Goal: Information Seeking & Learning: Learn about a topic

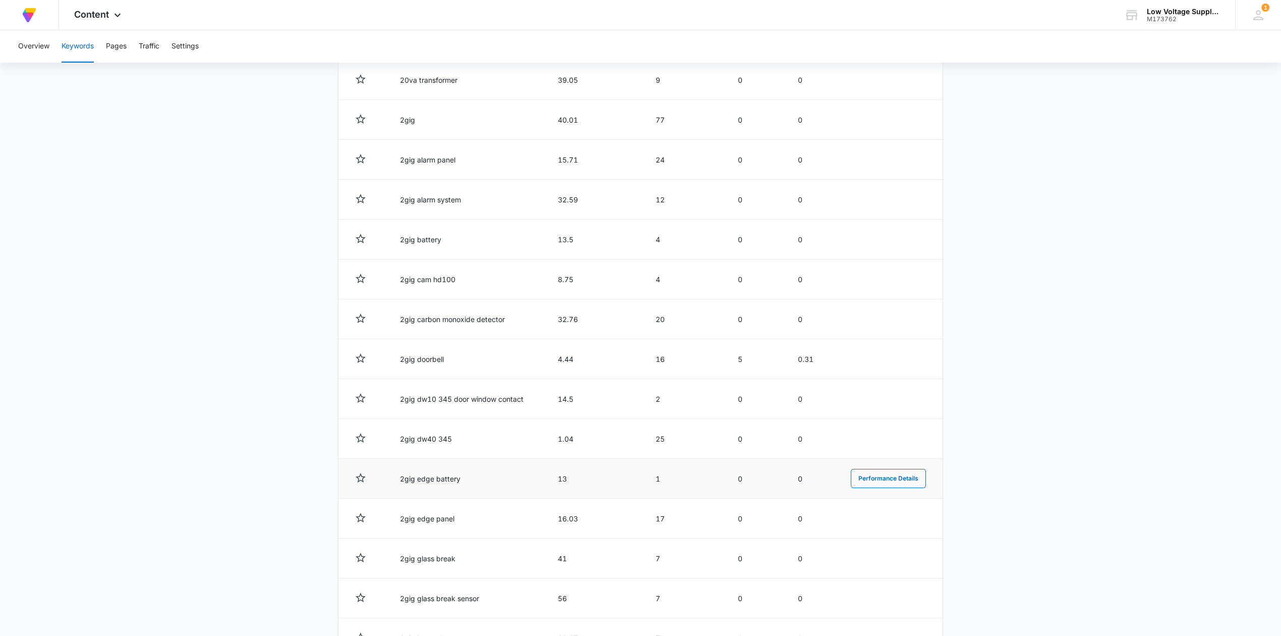
scroll to position [1681, 0]
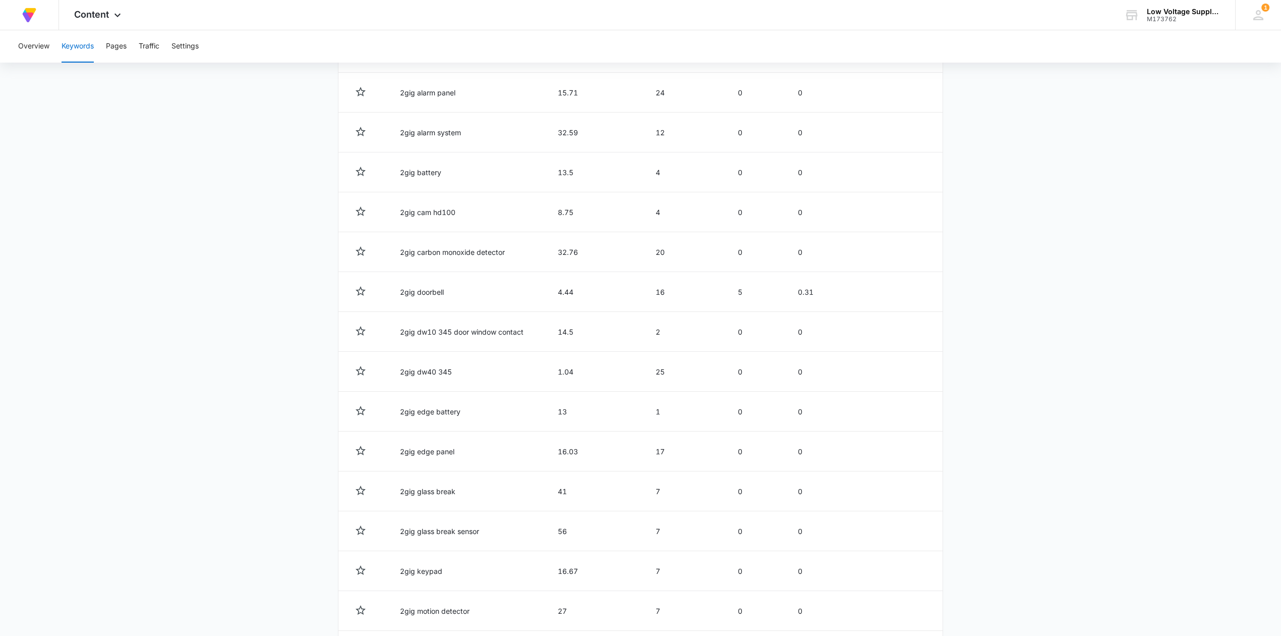
click at [59, 209] on main "Keywords Keywords are words used for search engine optimization (SEO). This rep…" at bounding box center [640, 626] width 1281 height 4424
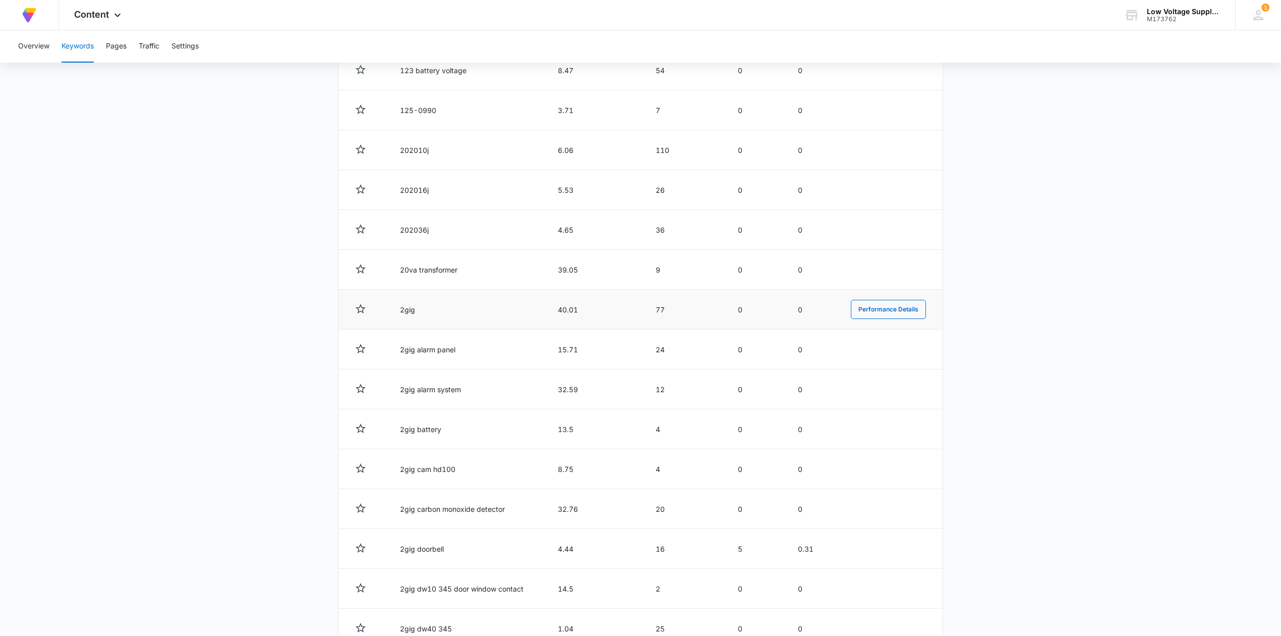
scroll to position [1345, 0]
click at [896, 269] on button "Performance Details" at bounding box center [888, 269] width 75 height 19
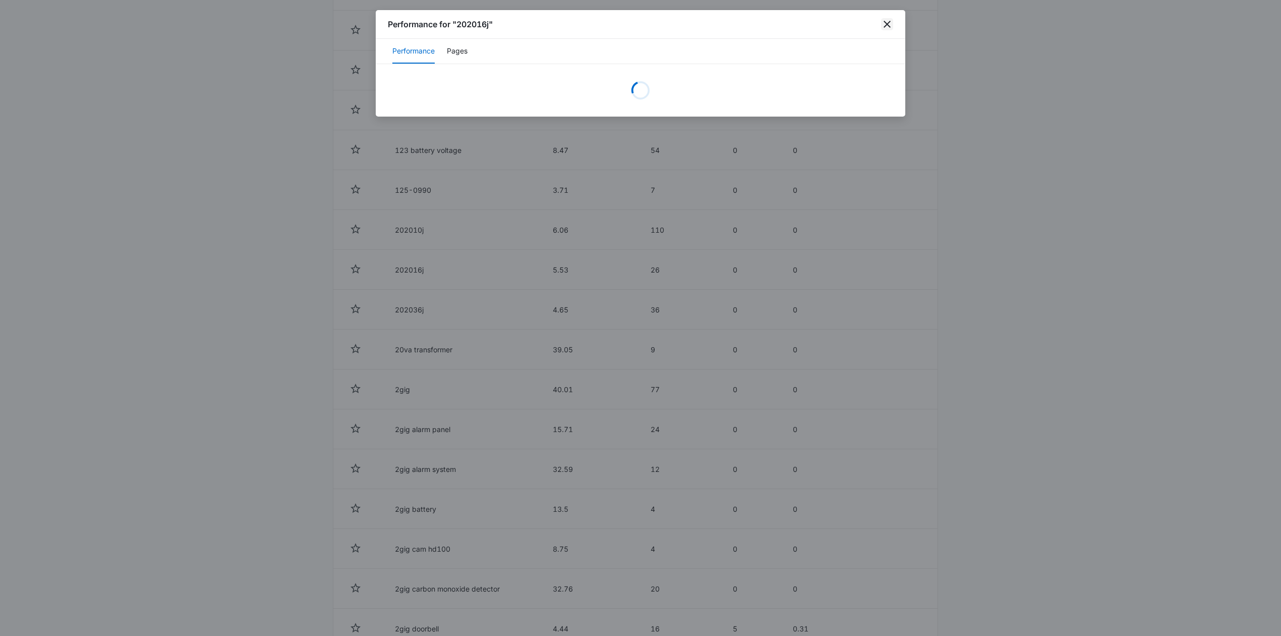
click at [890, 26] on icon "close" at bounding box center [887, 24] width 7 height 7
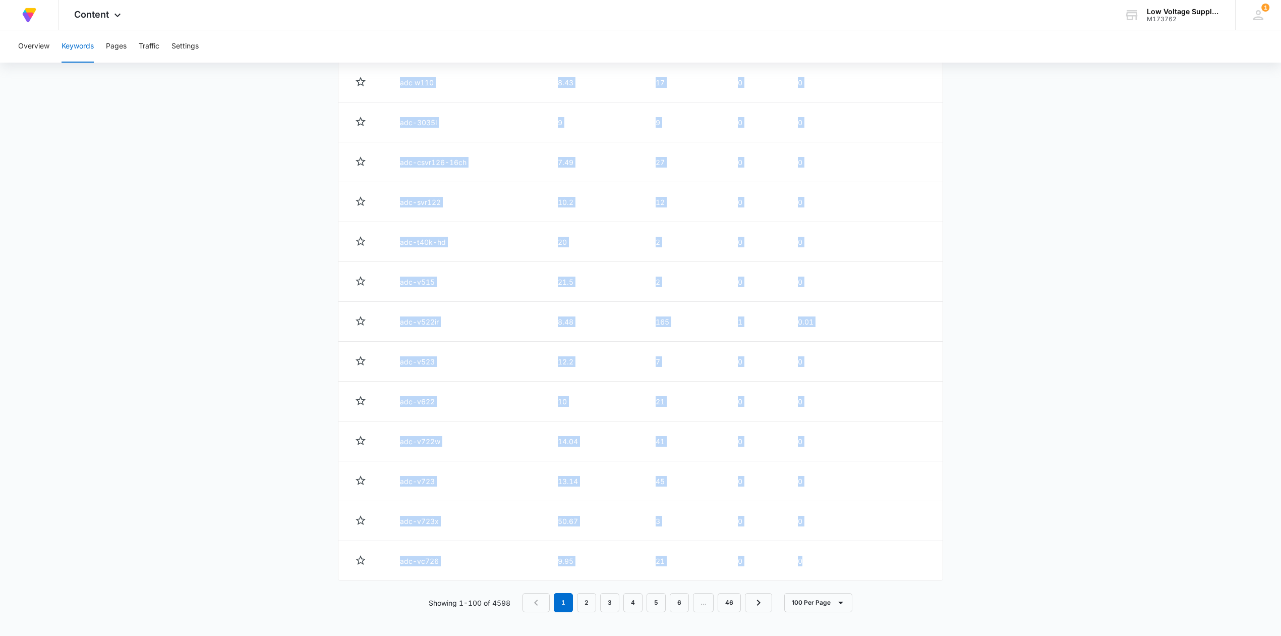
scroll to position [3901, 0]
drag, startPoint x: 397, startPoint y: 363, endPoint x: 803, endPoint y: 558, distance: 450.3
copy tbody "low voltage supply 2.04 366 23 0.06 Performance Details 9vac transformer 5.38 2…"
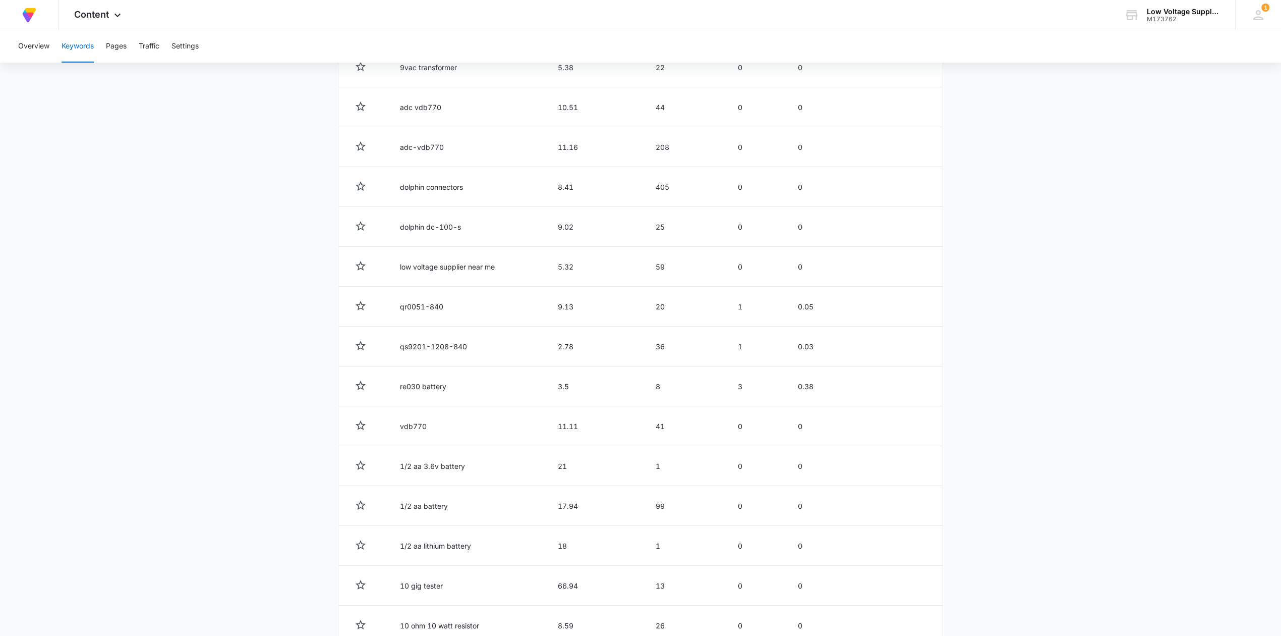
scroll to position [0, 0]
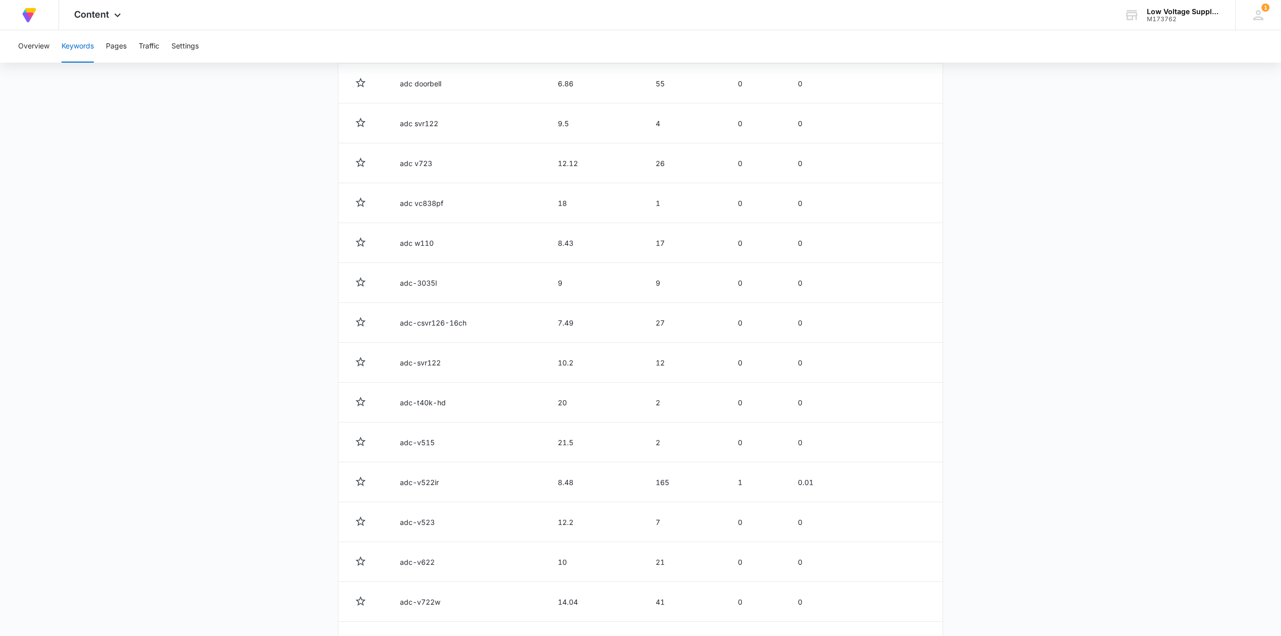
scroll to position [3901, 0]
click at [586, 604] on link "2" at bounding box center [586, 601] width 19 height 19
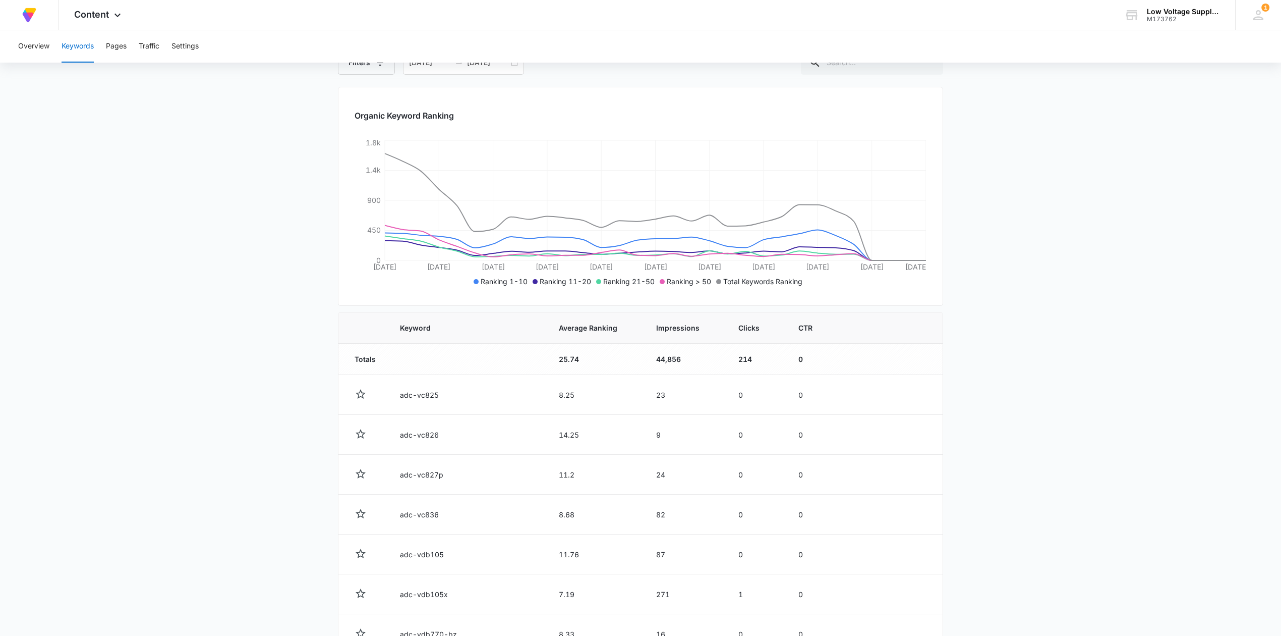
scroll to position [202, 0]
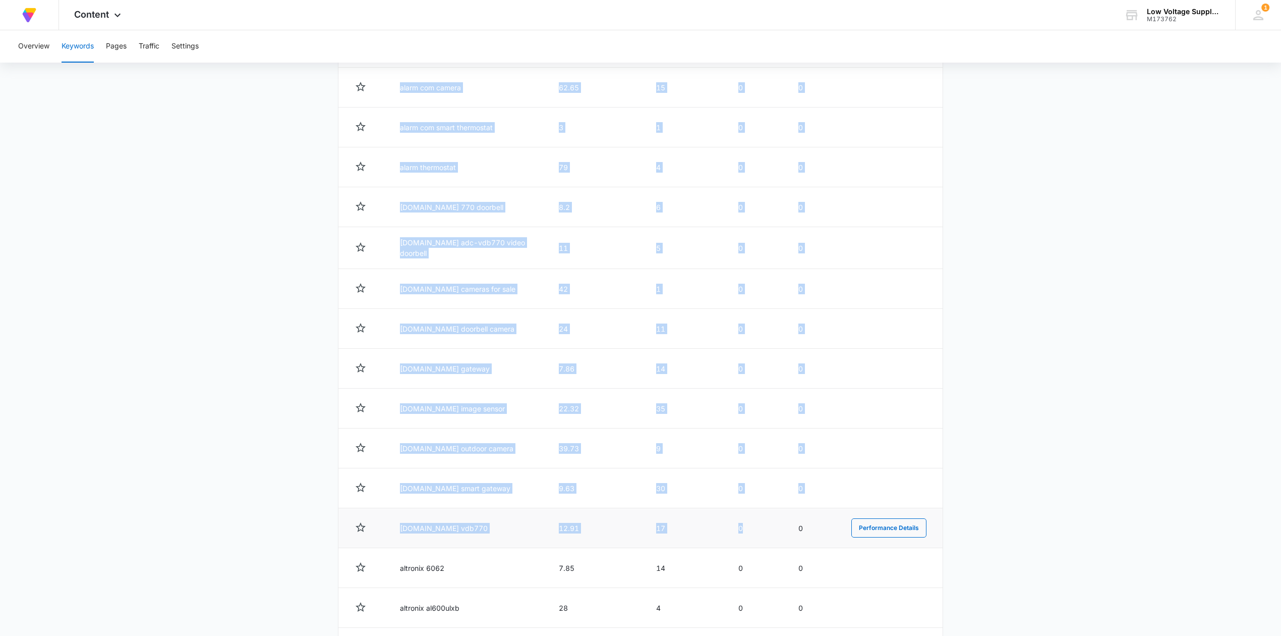
drag, startPoint x: 394, startPoint y: 301, endPoint x: 776, endPoint y: 546, distance: 453.0
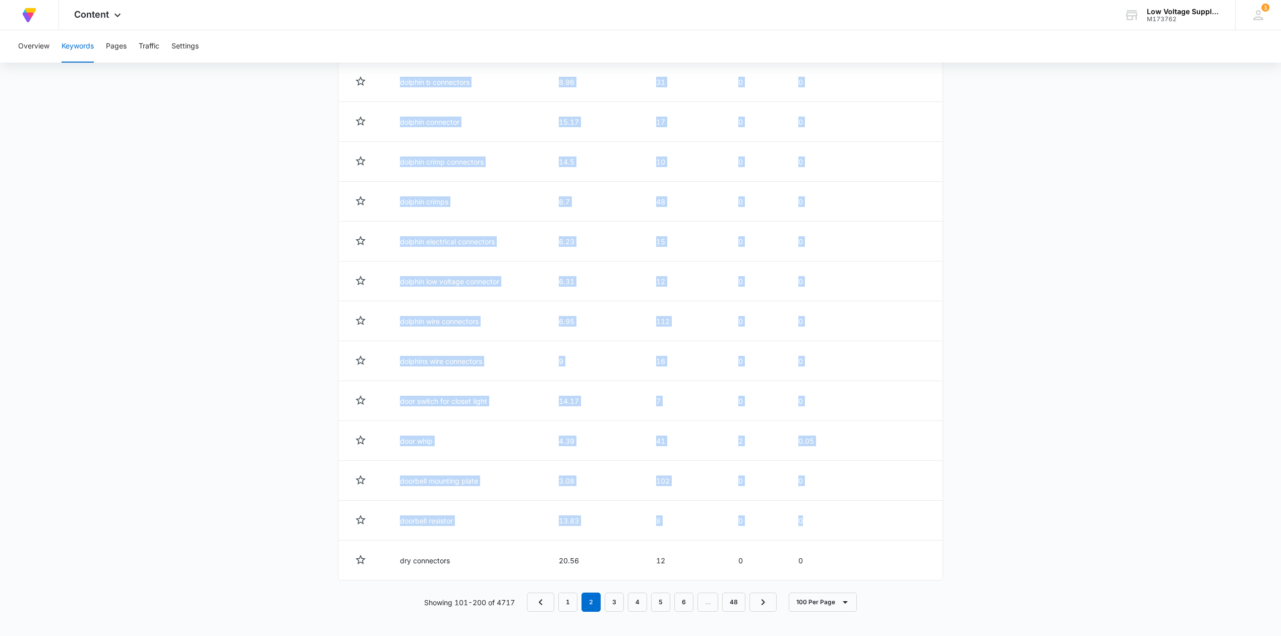
scroll to position [3901, 0]
drag, startPoint x: 398, startPoint y: 295, endPoint x: 801, endPoint y: 517, distance: 459.9
copy tbody "adc-vc825 8.25 23 0 0 Performance Details adc-vc826 14.25 9 0 0 Performance Det…"
drag, startPoint x: 616, startPoint y: 599, endPoint x: 624, endPoint y: 598, distance: 7.6
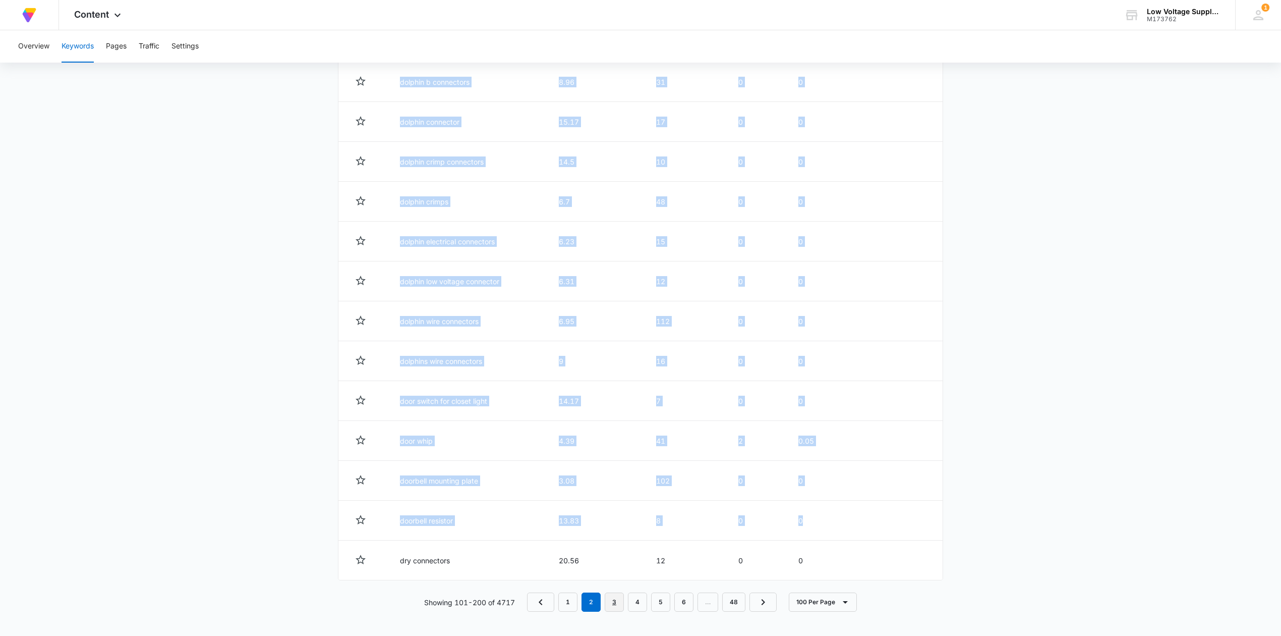
click at [616, 599] on link "3" at bounding box center [614, 601] width 19 height 19
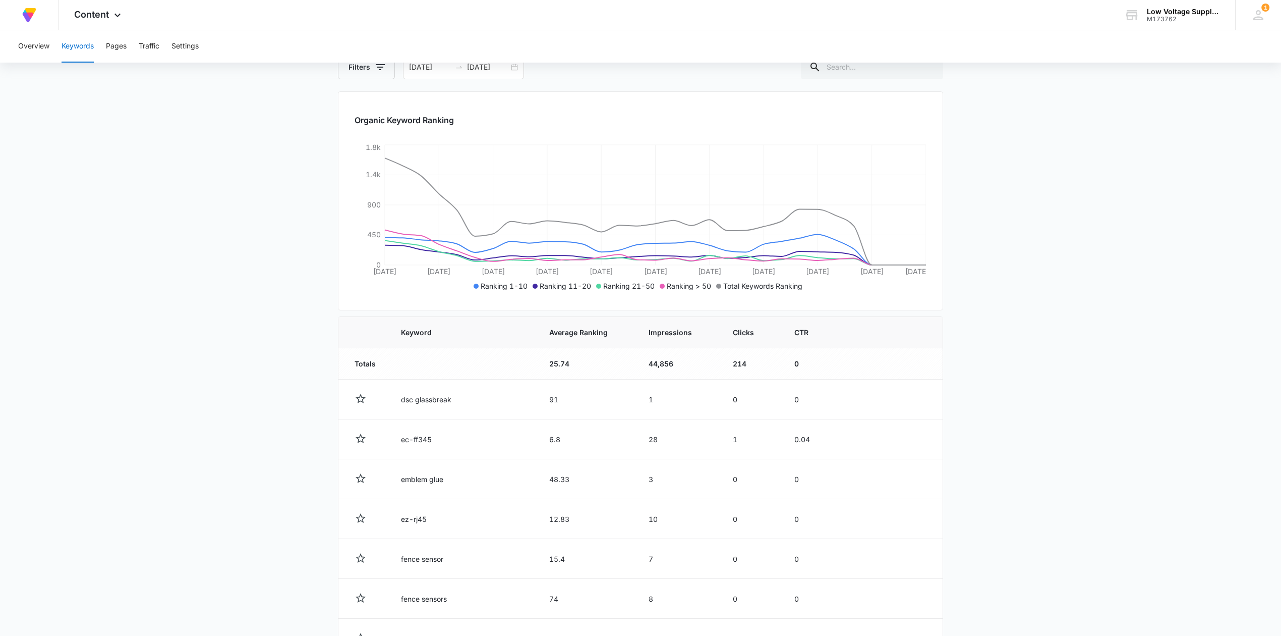
scroll to position [134, 0]
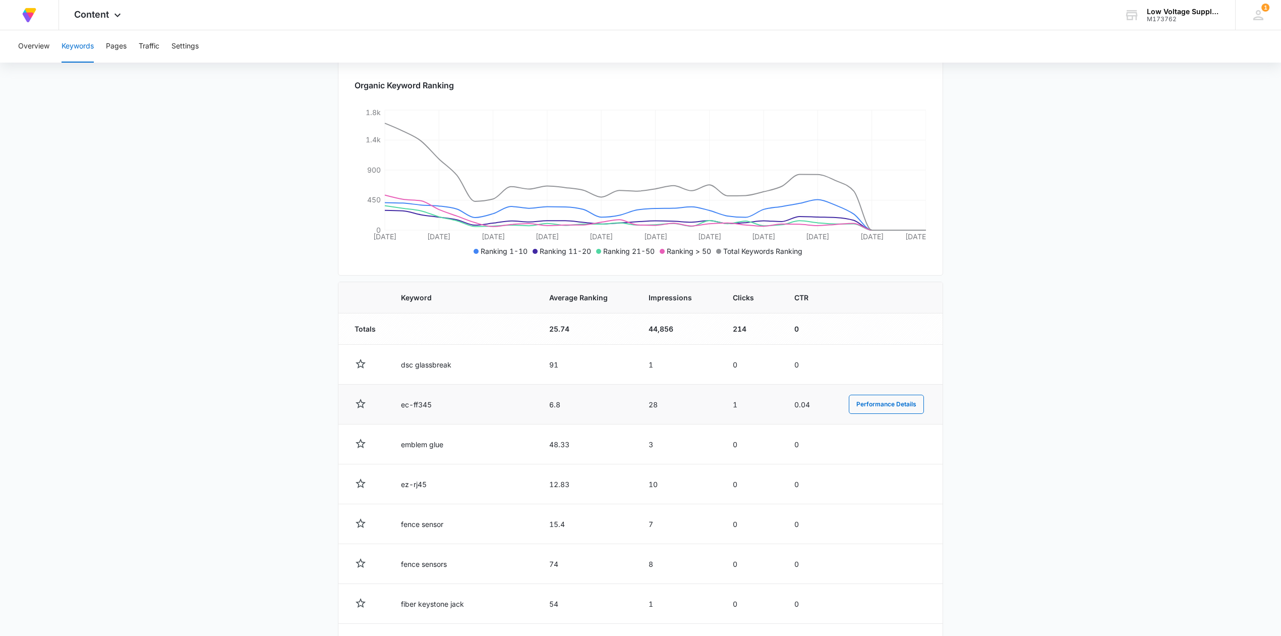
click at [370, 418] on td at bounding box center [363, 404] width 50 height 40
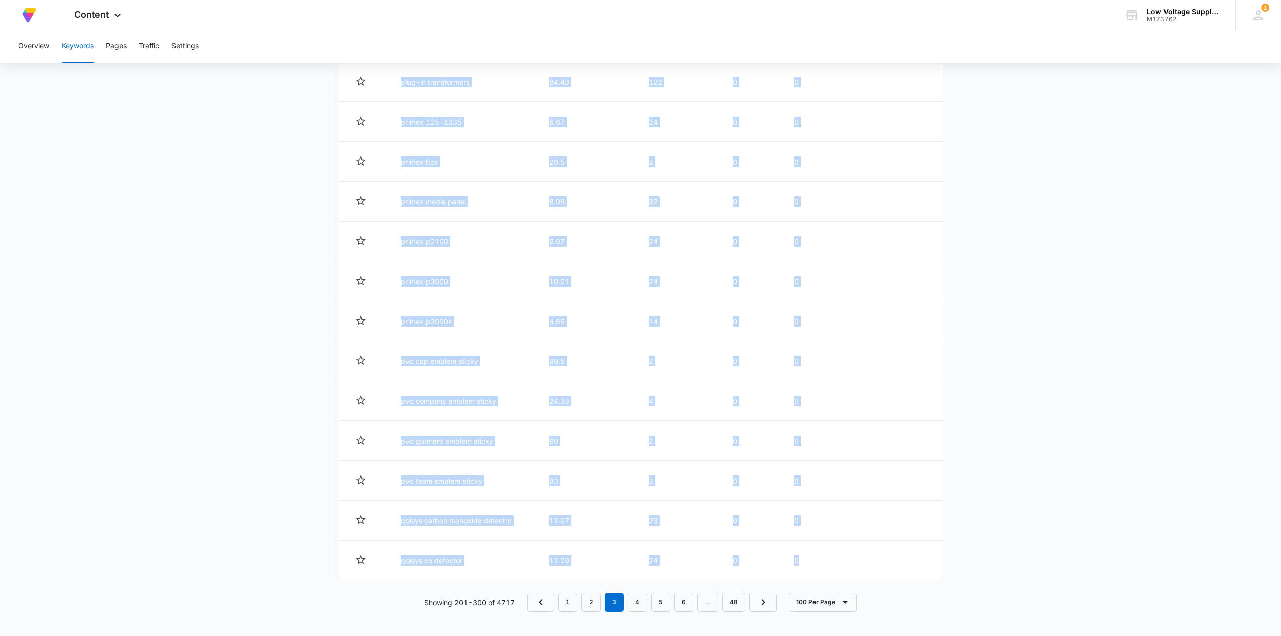
scroll to position [3901, 0]
drag, startPoint x: 397, startPoint y: 362, endPoint x: 800, endPoint y: 555, distance: 446.4
copy tbody "dsc glassbreak 91 1 0 0 Performance Details ec-ff345 6.8 28 1 0.04 Performance …"
click at [633, 600] on link "4" at bounding box center [637, 601] width 19 height 19
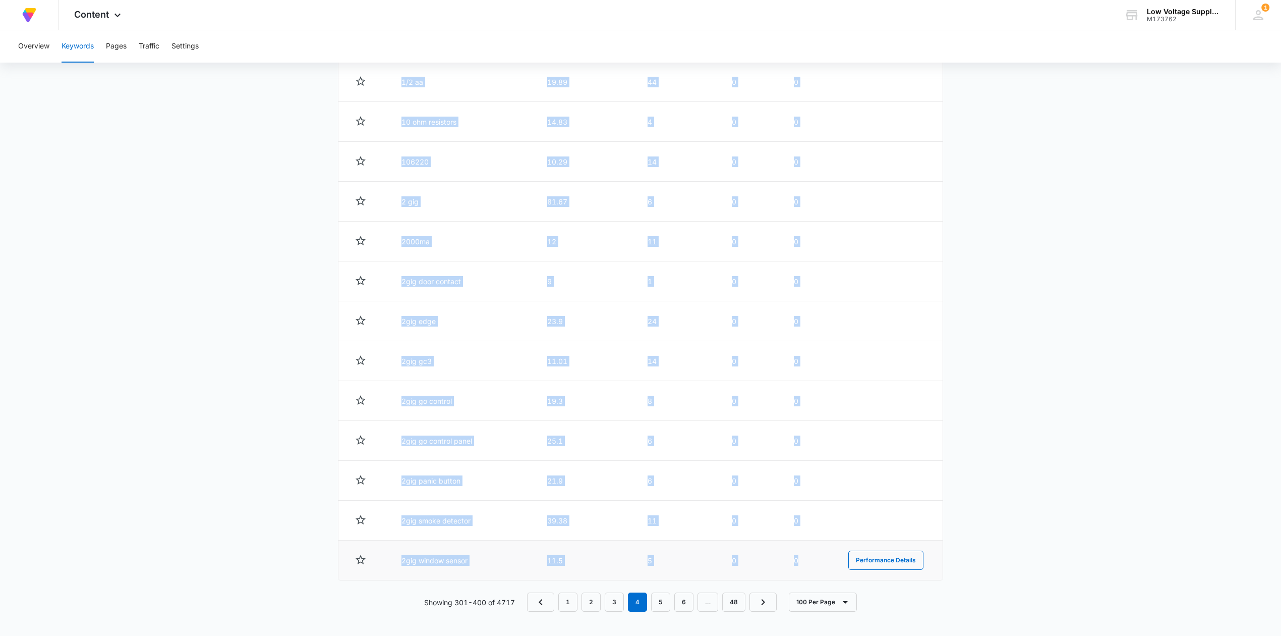
drag, startPoint x: 400, startPoint y: 498, endPoint x: 806, endPoint y: 561, distance: 410.3
copy tbody "qolsys qs5210-840 9.75 26 0 0 Performance Details qolsys translator 6.13 10 0 0…"
click at [658, 606] on link "5" at bounding box center [660, 601] width 19 height 19
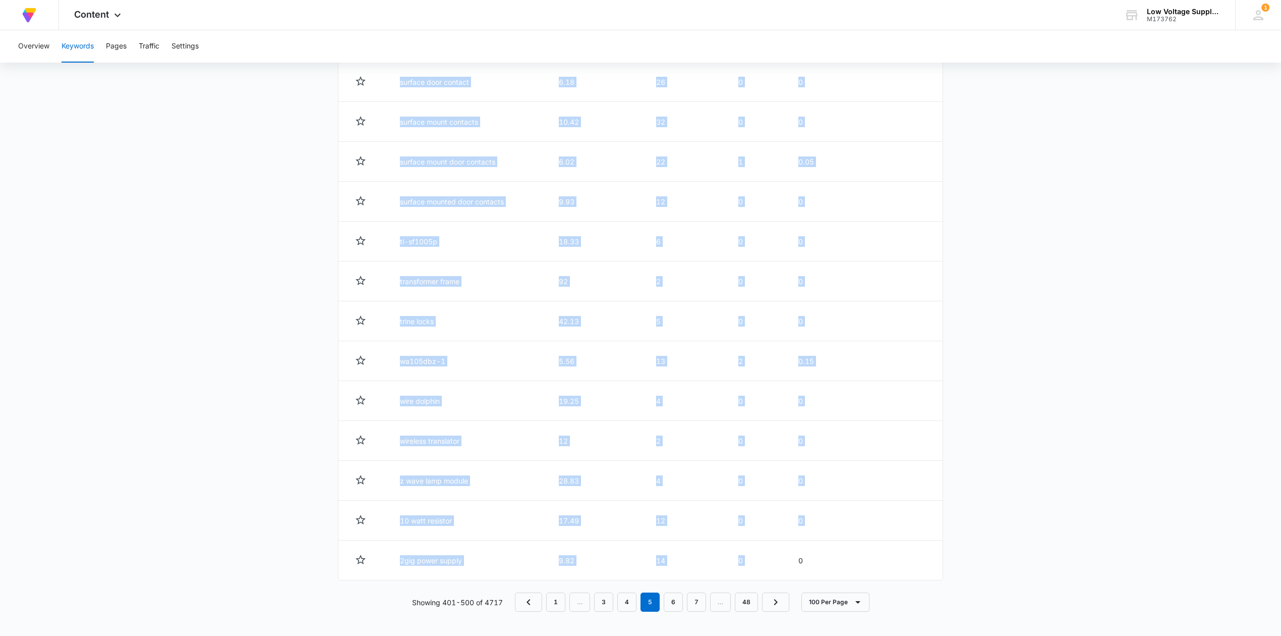
scroll to position [3905, 0]
drag, startPoint x: 396, startPoint y: 497, endPoint x: 805, endPoint y: 559, distance: 413.7
copy tbody "2gig z wave thermostat 21 2 0 0 Performance Details 2gig-panic1-345 battery 19.…"
click at [678, 596] on link "6" at bounding box center [673, 601] width 19 height 19
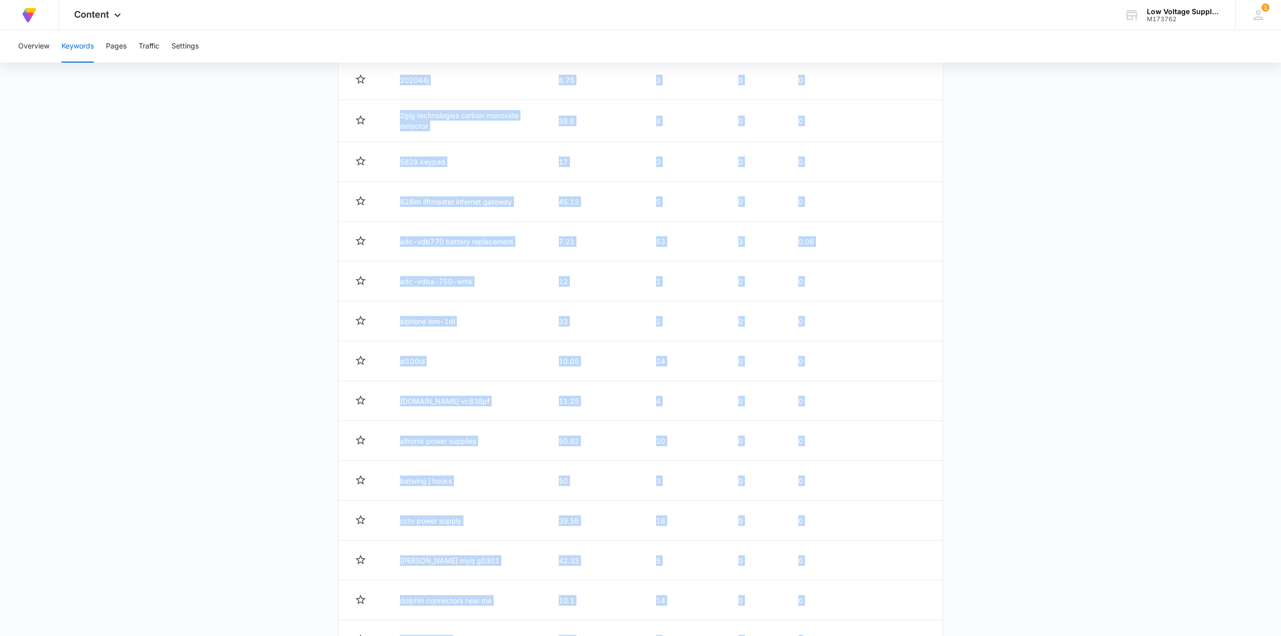
scroll to position [3903, 0]
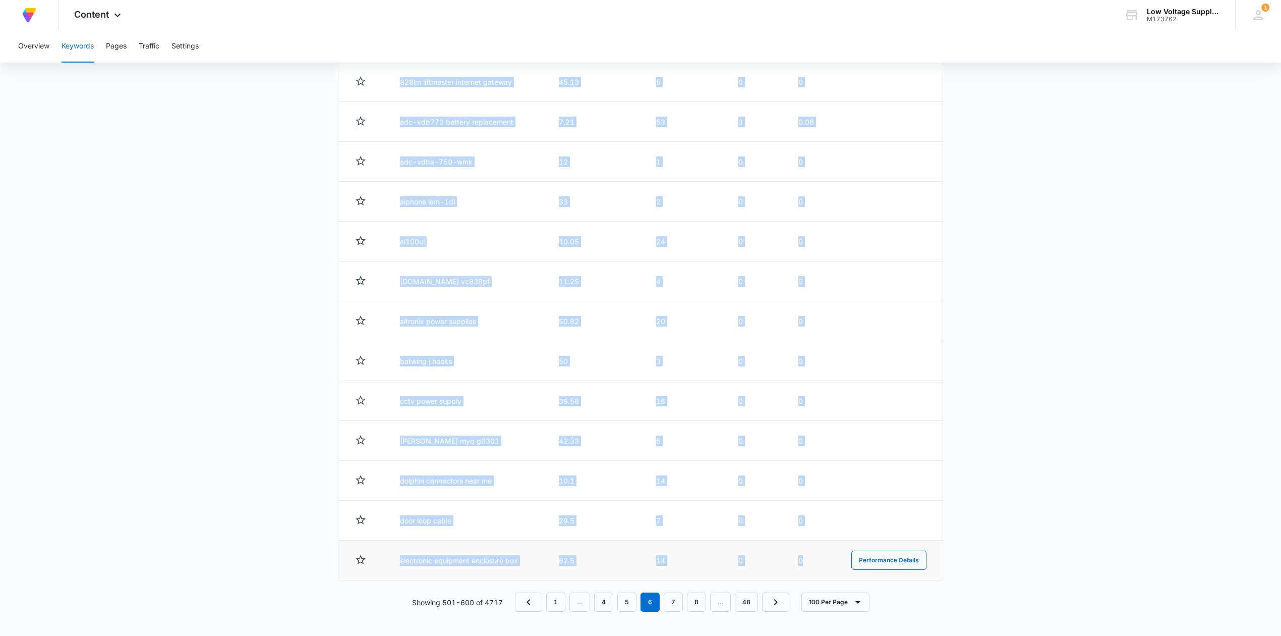
drag, startPoint x: 396, startPoint y: 228, endPoint x: 803, endPoint y: 557, distance: 523.3
copy tbody "2gig sds1 345 48.67 3 0 0 Performance Details 2gig smkt8 345 11.75 7 0 0 Perfor…"
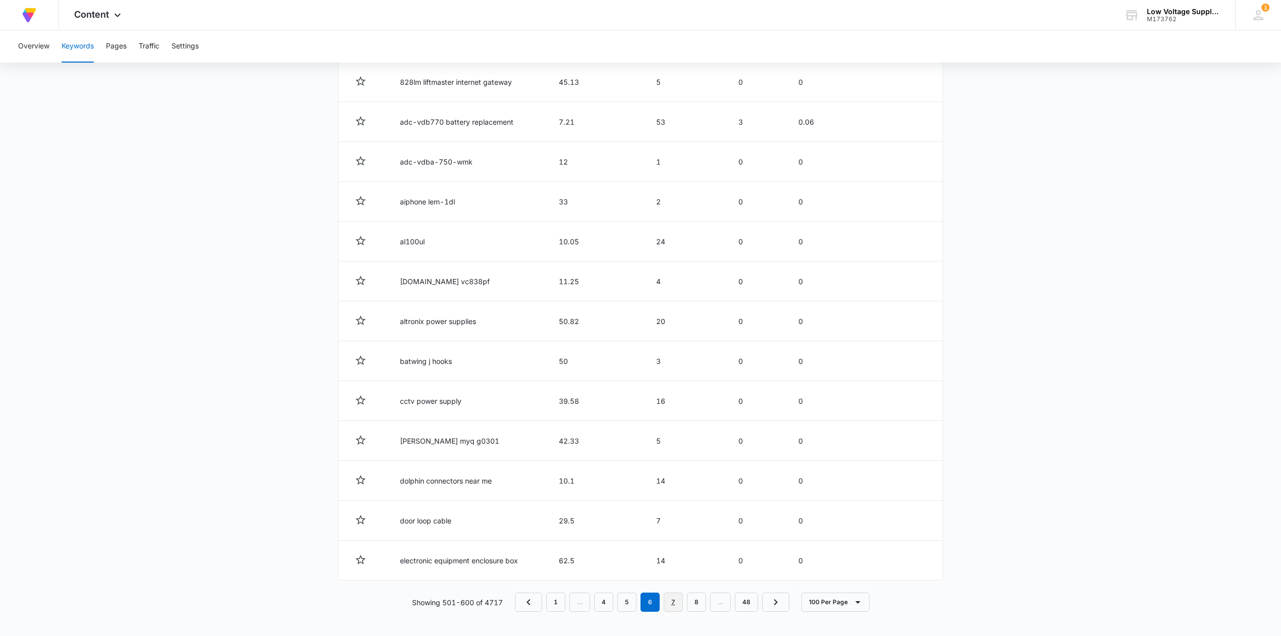
click at [673, 605] on link "7" at bounding box center [673, 601] width 19 height 19
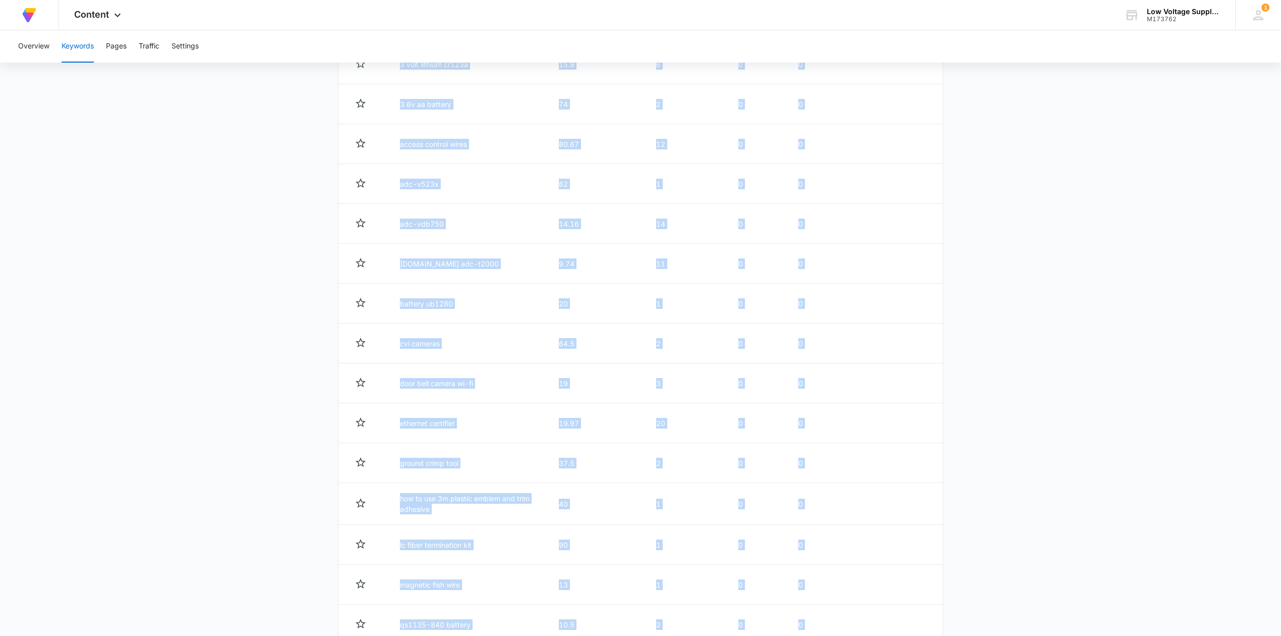
scroll to position [3905, 0]
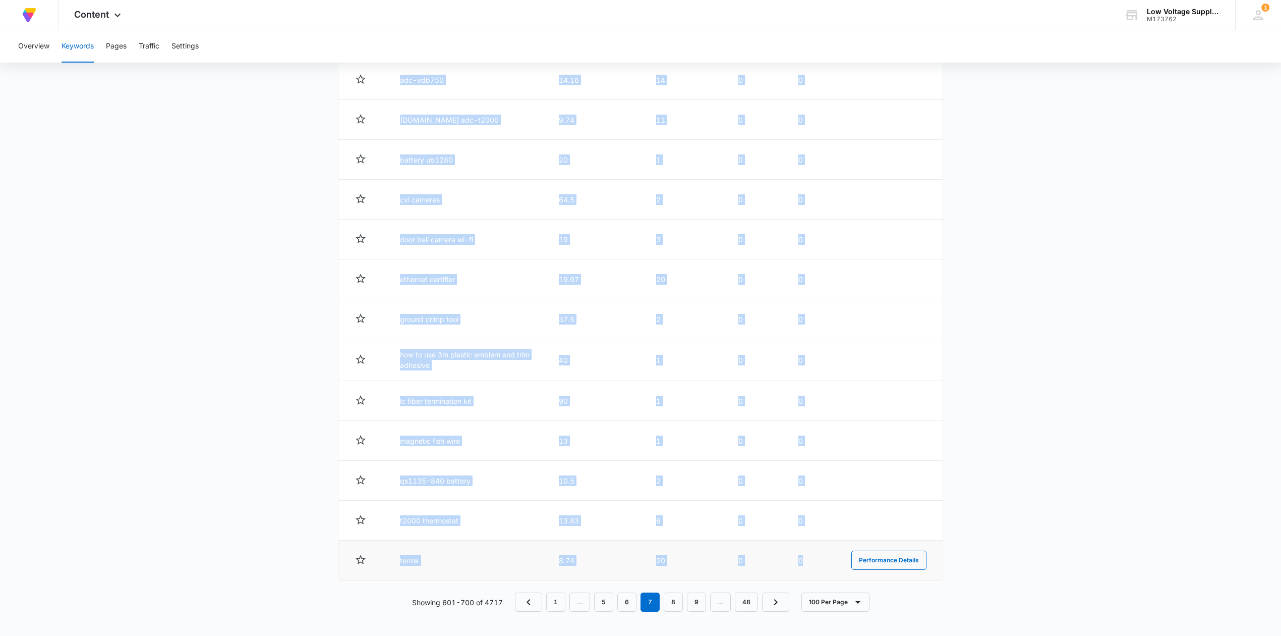
drag, startPoint x: 395, startPoint y: 233, endPoint x: 803, endPoint y: 558, distance: 521.5
copy tbody "ge translator 47.26 36 0 0 Performance Details glass break sensor dsc 54 1 0 0 …"
drag, startPoint x: 499, startPoint y: 460, endPoint x: 516, endPoint y: 477, distance: 24.3
click at [499, 460] on td "qs1135-840 battery" at bounding box center [467, 480] width 159 height 40
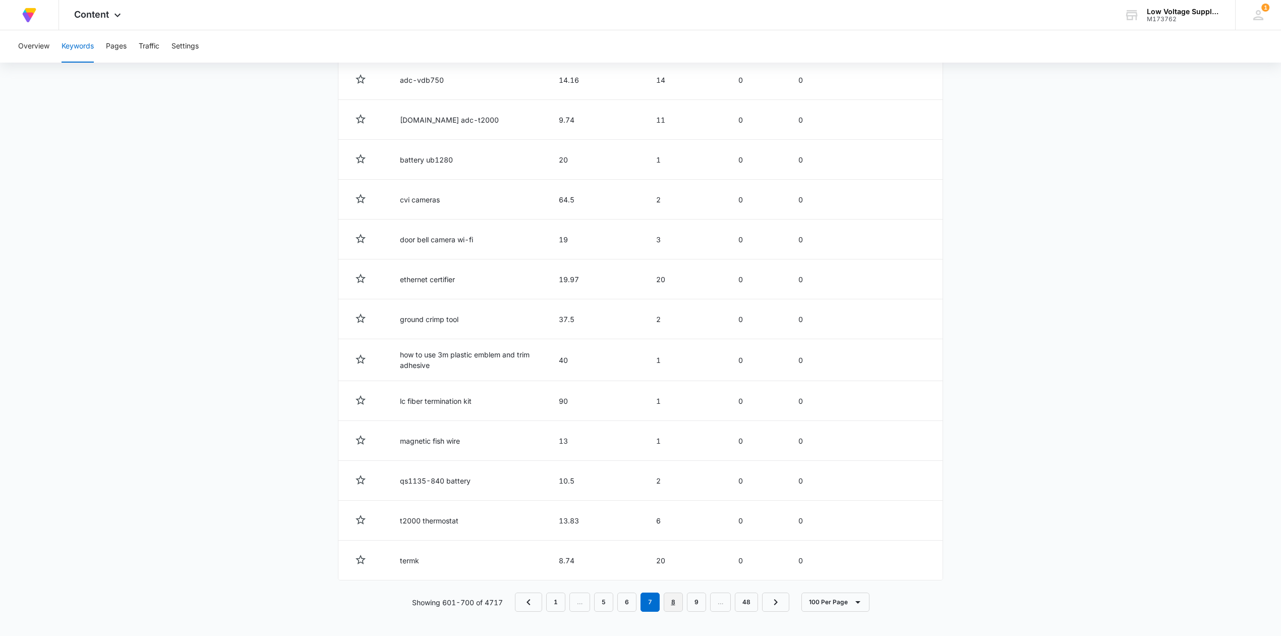
click at [678, 605] on link "8" at bounding box center [673, 601] width 19 height 19
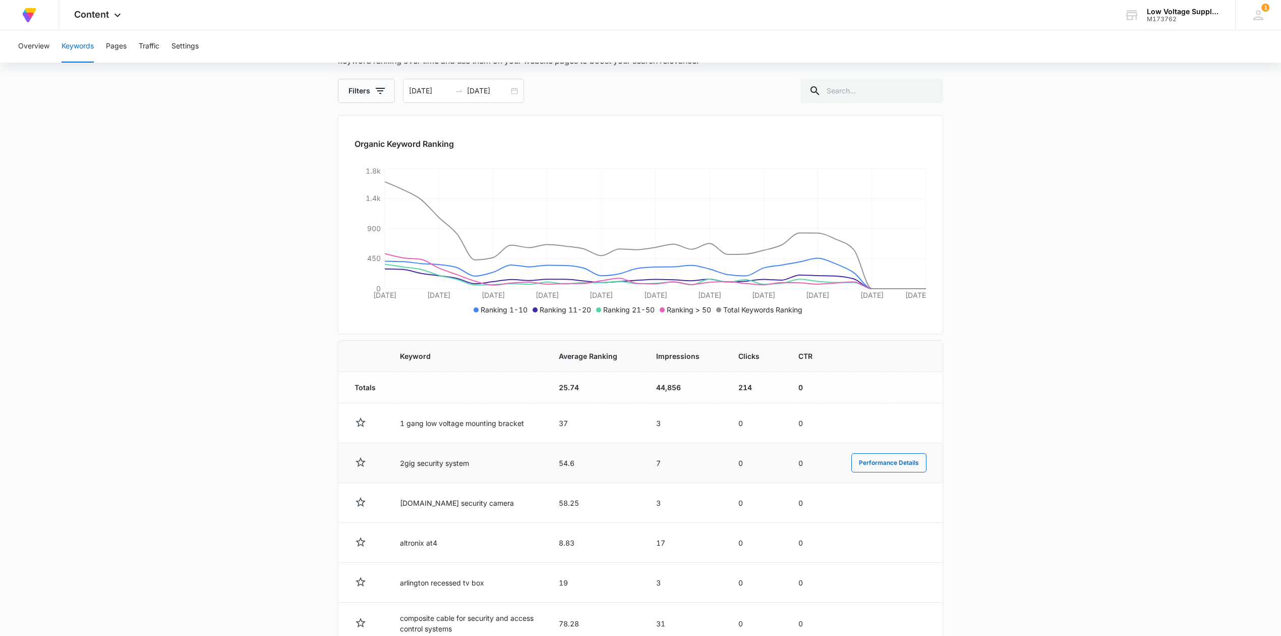
scroll to position [134, 0]
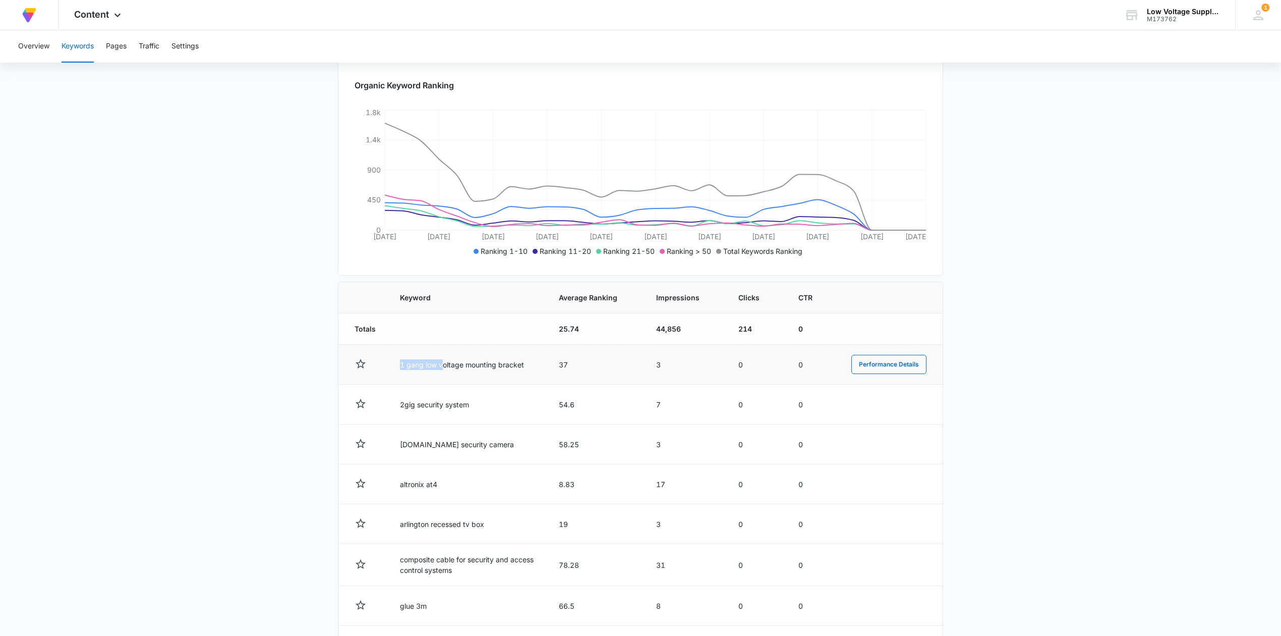
drag, startPoint x: 396, startPoint y: 362, endPoint x: 503, endPoint y: 370, distance: 107.2
click at [463, 365] on td "1 gang low voltage mounting bracket" at bounding box center [467, 364] width 159 height 40
drag, startPoint x: 593, startPoint y: 380, endPoint x: 602, endPoint y: 380, distance: 9.1
click at [602, 380] on td "37" at bounding box center [595, 364] width 97 height 40
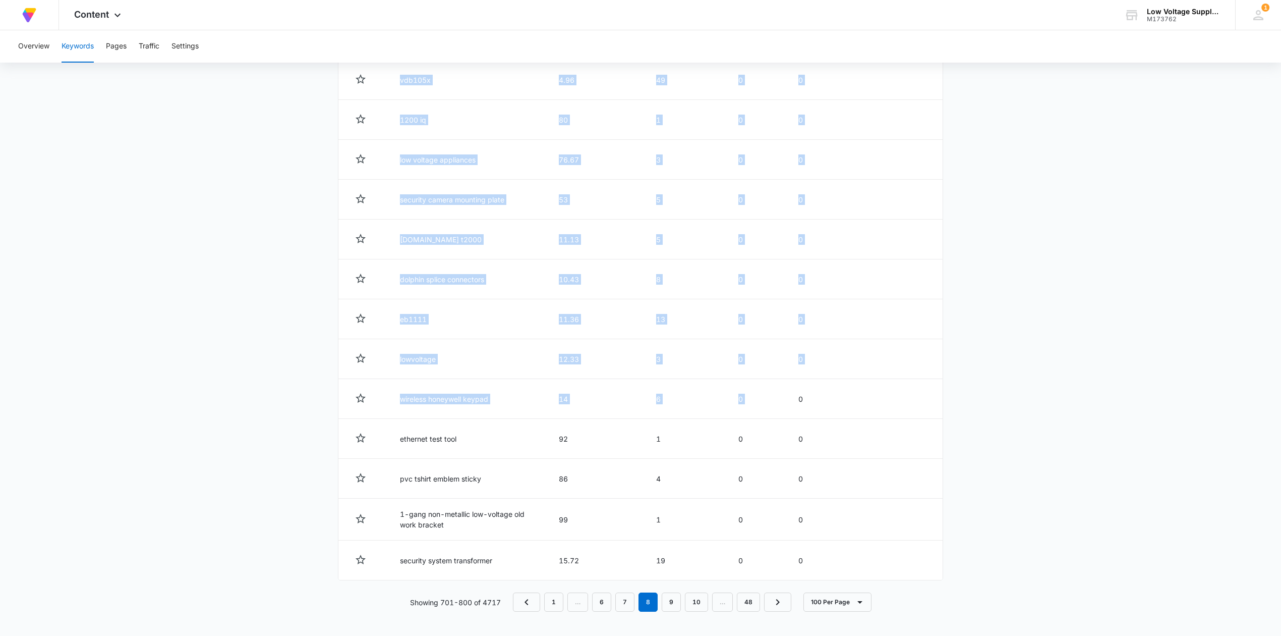
scroll to position [3905, 0]
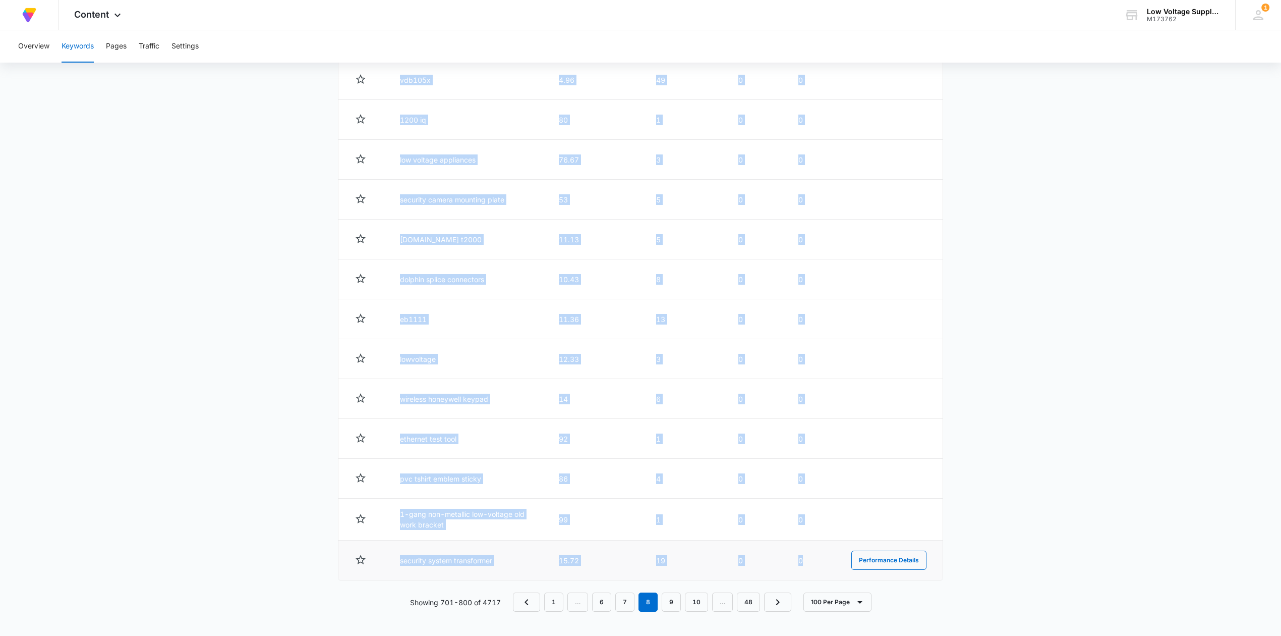
drag, startPoint x: 398, startPoint y: 361, endPoint x: 810, endPoint y: 555, distance: 455.1
copy tbody "1 gang low voltage mounting bracket 37 3 0 0 Performance Details 2gig security …"
click at [666, 603] on link "9" at bounding box center [671, 601] width 19 height 19
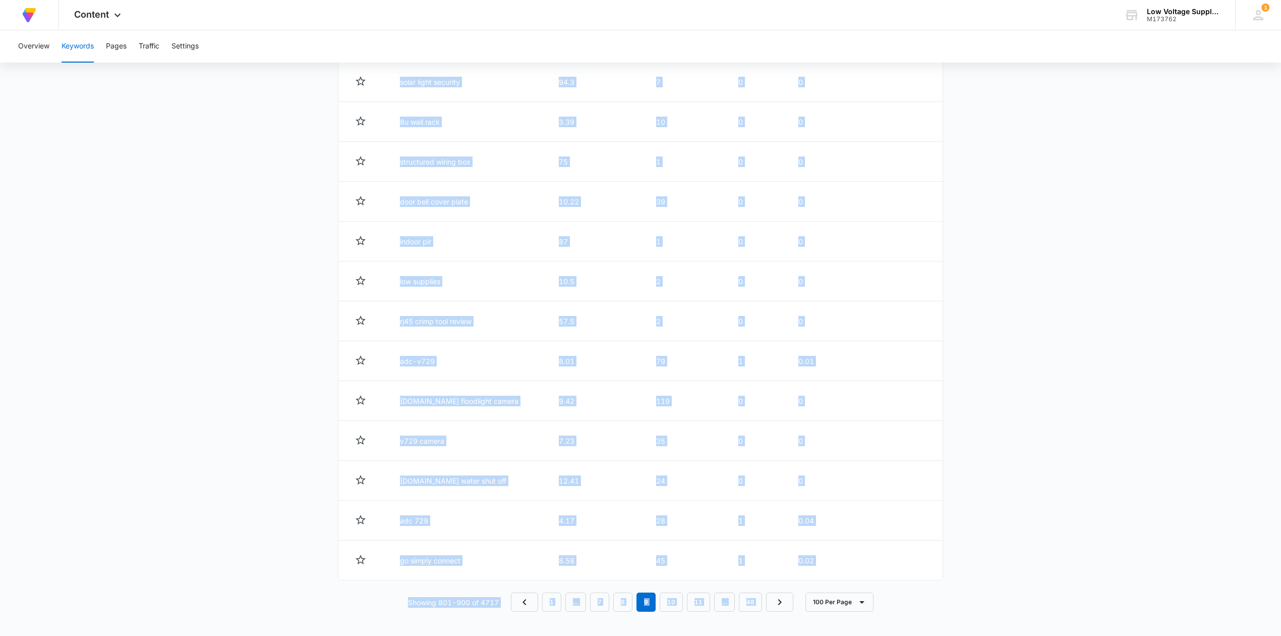
scroll to position [3901, 0]
drag, startPoint x: 401, startPoint y: 497, endPoint x: 820, endPoint y: 567, distance: 423.9
copy tbody "[DOMAIN_NAME] adc-vdb750 video doorbell 14.4 5 0 0 Performance Details network …"
click at [677, 608] on link "10" at bounding box center [671, 601] width 23 height 19
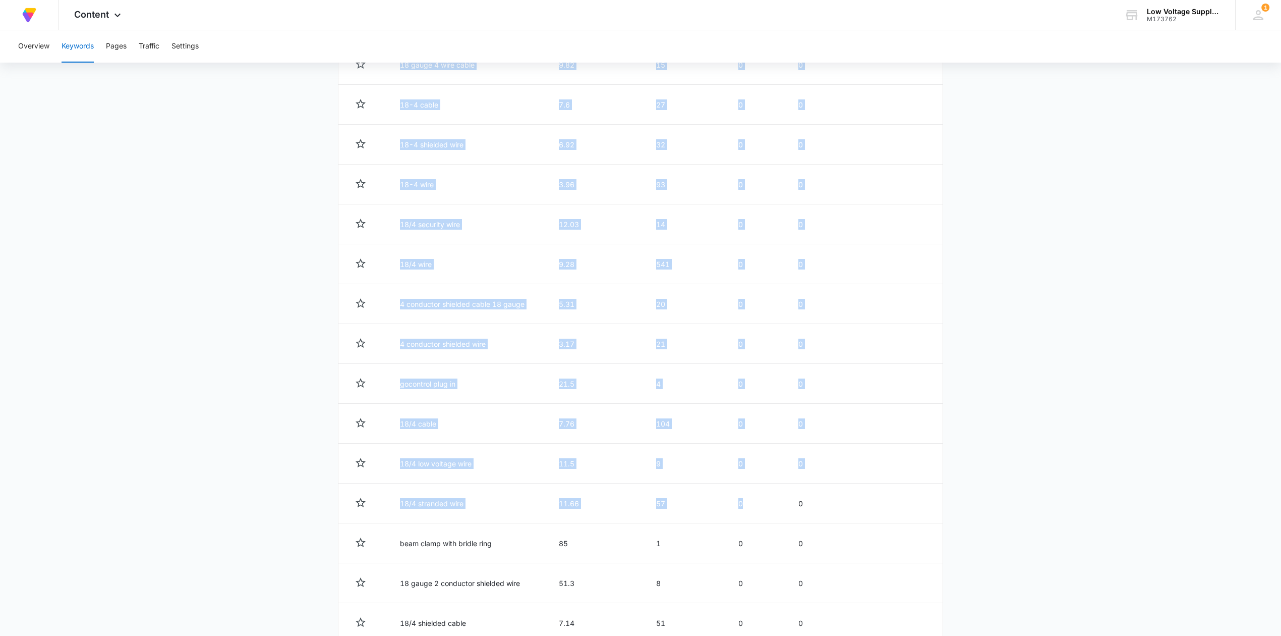
scroll to position [3913, 0]
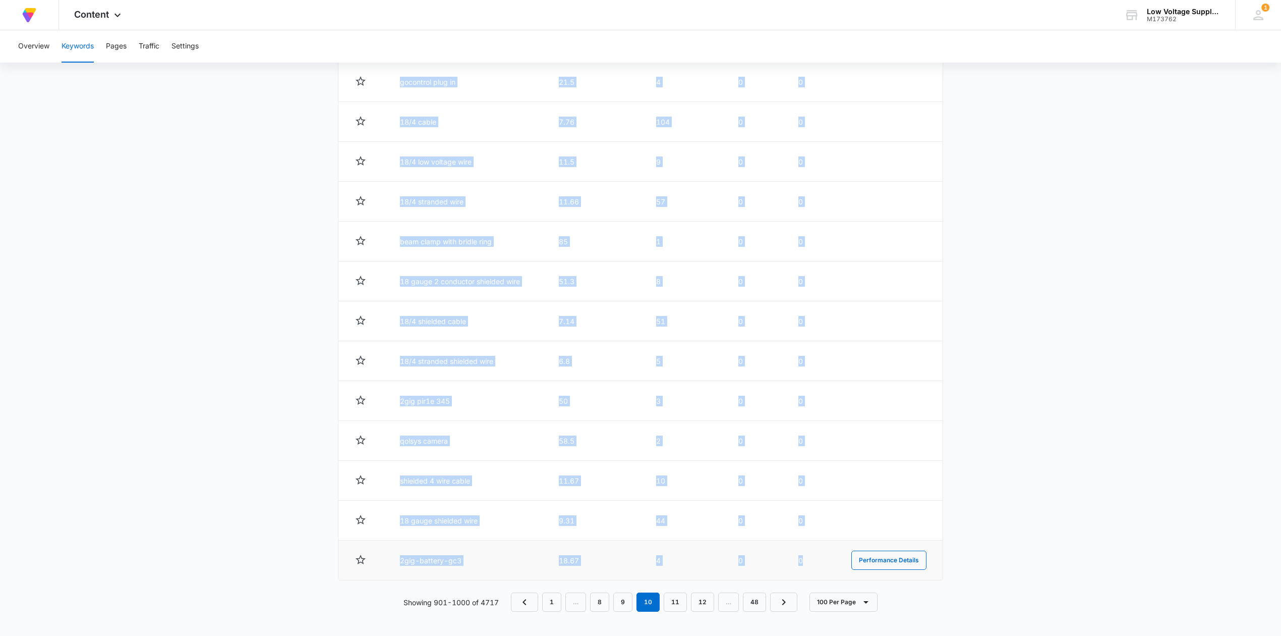
drag, startPoint x: 400, startPoint y: 227, endPoint x: 810, endPoint y: 558, distance: 526.5
copy tbody "lva1 6.63 20 0 0 Performance Details metal hole saw 3/4 37 1 0 0 Performance De…"
click at [491, 418] on td "2gig pir1e 345" at bounding box center [467, 401] width 159 height 40
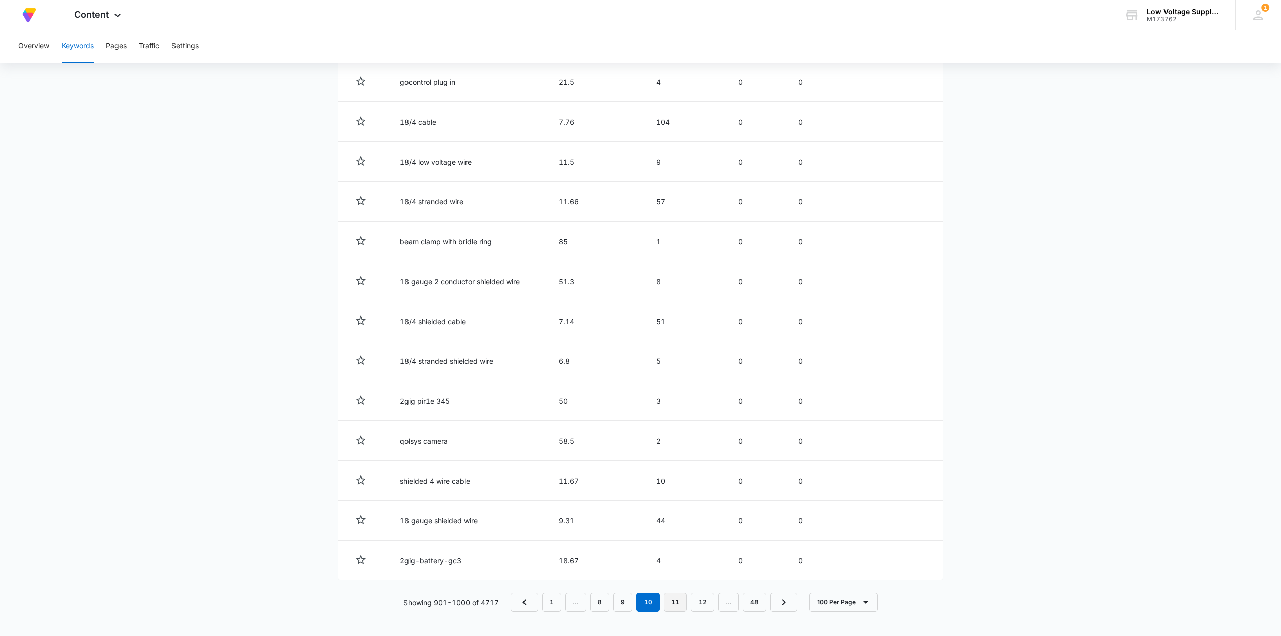
click at [676, 602] on link "11" at bounding box center [675, 601] width 23 height 19
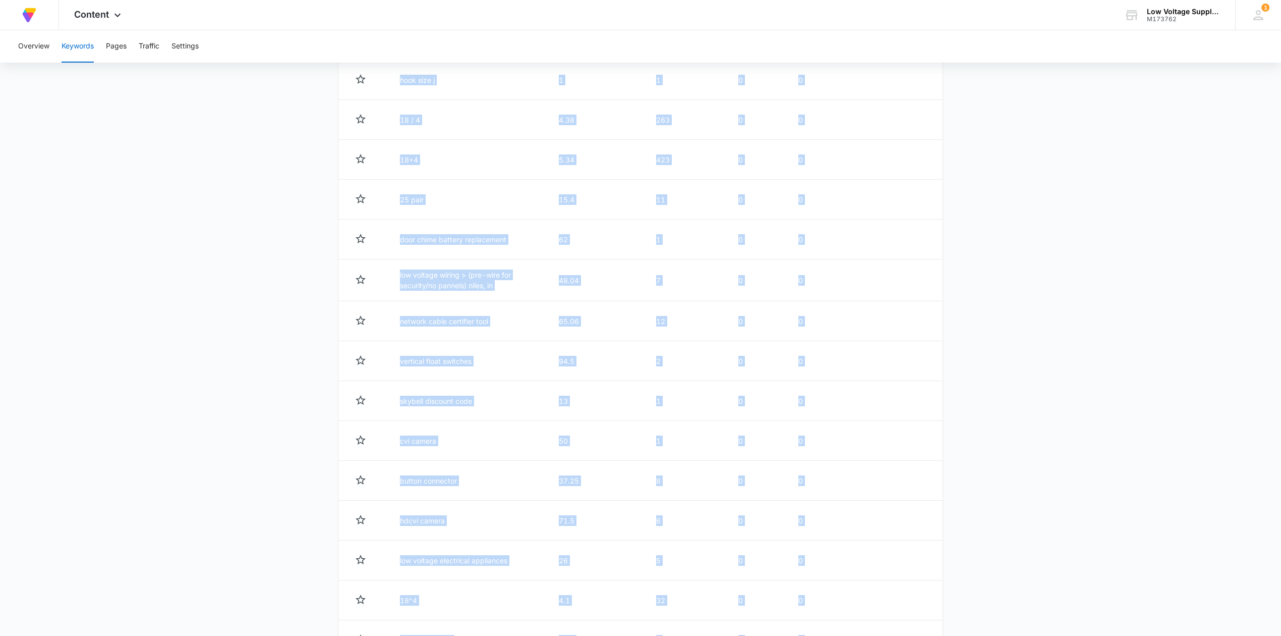
scroll to position [3911, 0]
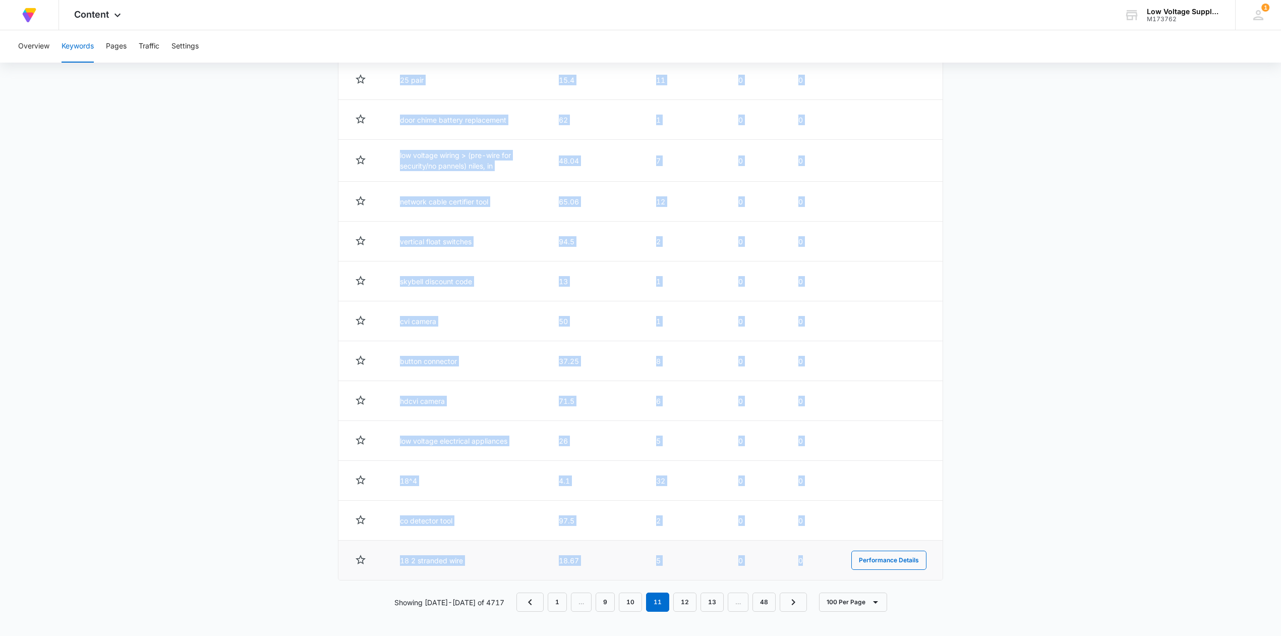
drag, startPoint x: 396, startPoint y: 498, endPoint x: 807, endPoint y: 559, distance: 415.0
click at [623, 470] on td "4.1" at bounding box center [595, 480] width 97 height 40
click at [679, 600] on link "12" at bounding box center [684, 601] width 23 height 19
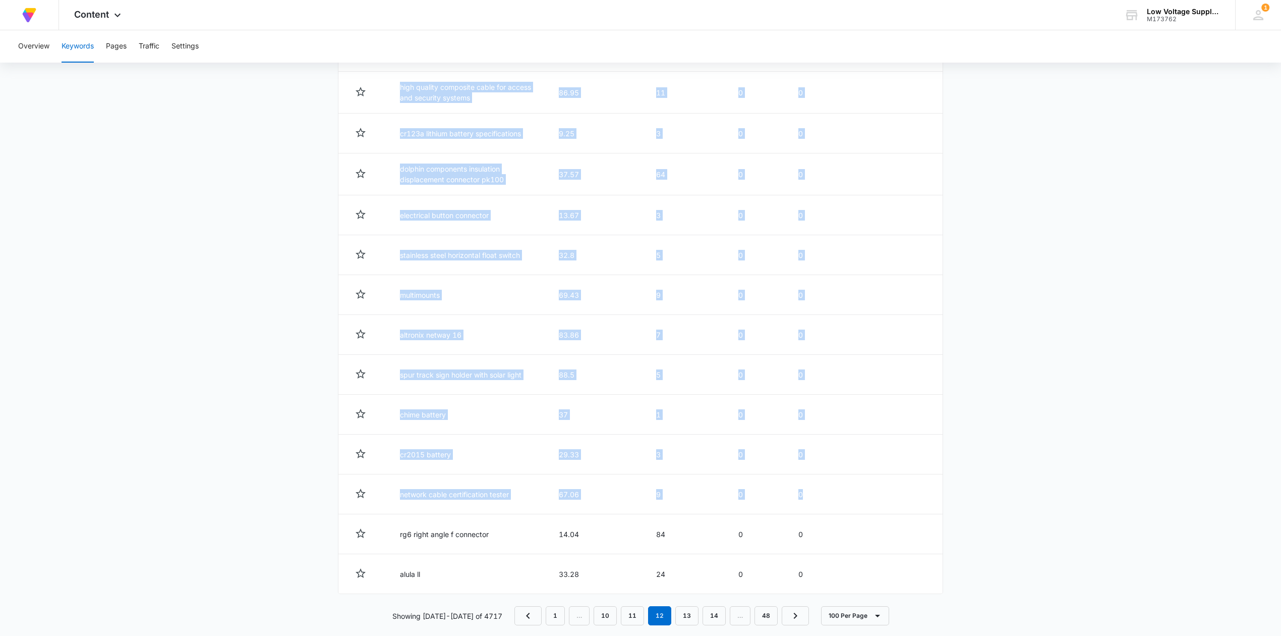
scroll to position [3921, 0]
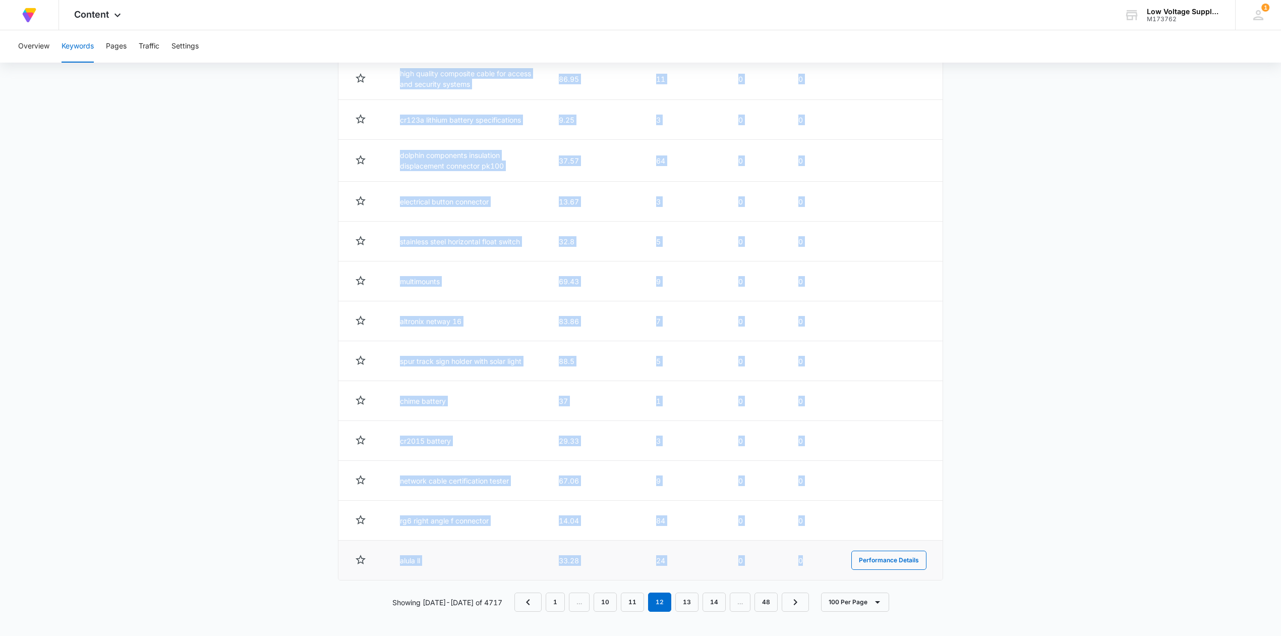
drag, startPoint x: 396, startPoint y: 427, endPoint x: 820, endPoint y: 551, distance: 441.5
click at [688, 599] on link "13" at bounding box center [686, 601] width 23 height 19
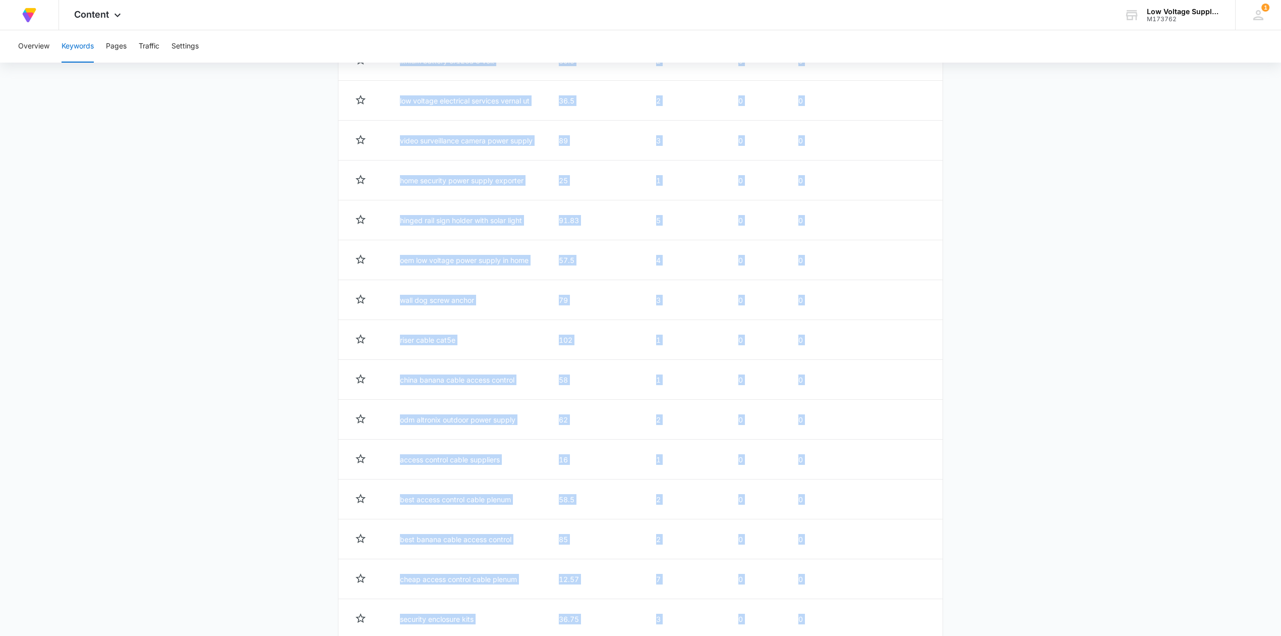
scroll to position [3961, 0]
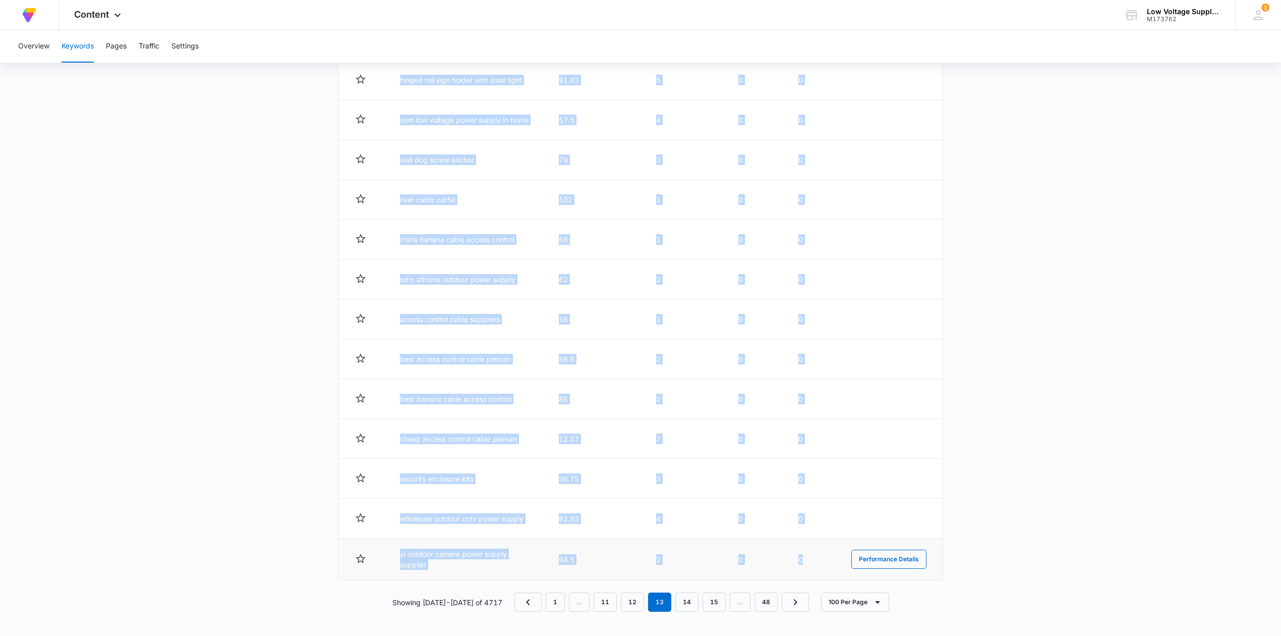
drag, startPoint x: 392, startPoint y: 497, endPoint x: 805, endPoint y: 561, distance: 417.9
click at [683, 596] on link "14" at bounding box center [686, 601] width 23 height 19
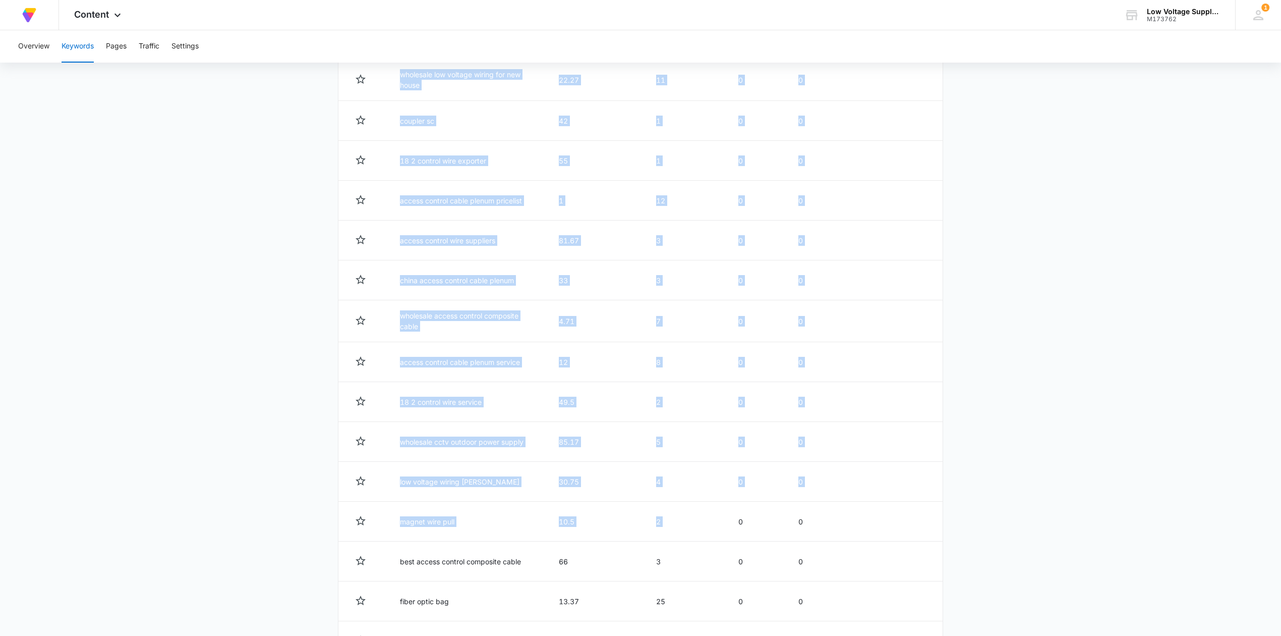
scroll to position [3925, 0]
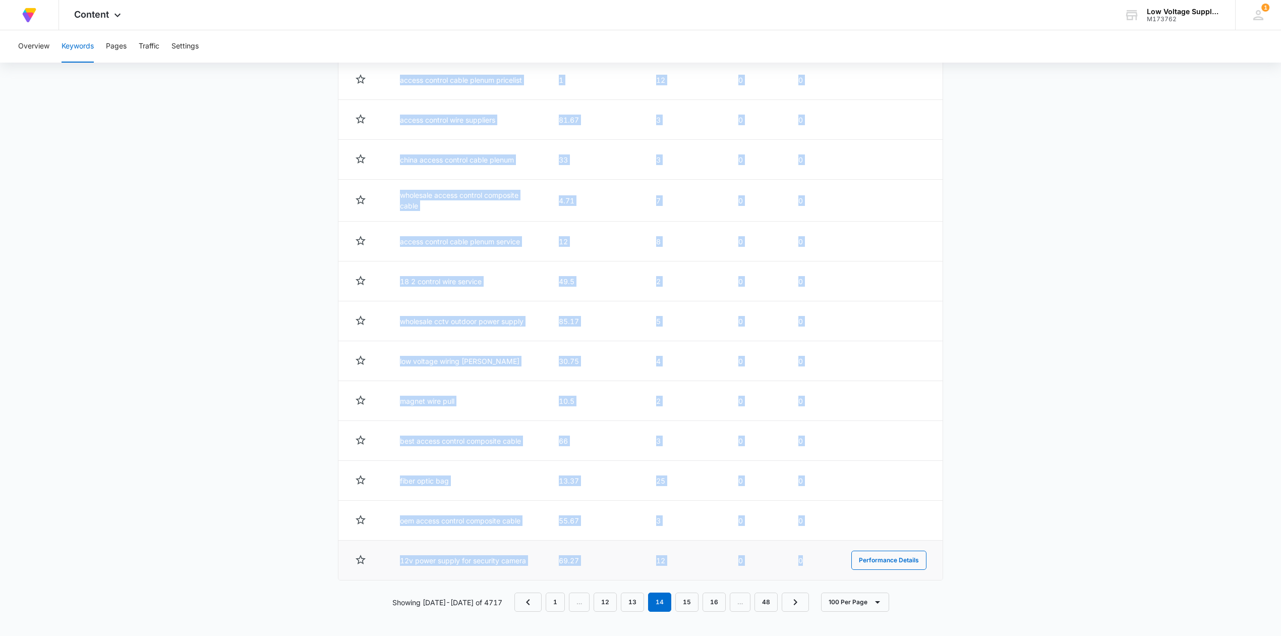
drag, startPoint x: 398, startPoint y: 499, endPoint x: 805, endPoint y: 562, distance: 411.3
click at [676, 597] on link "15" at bounding box center [686, 601] width 23 height 19
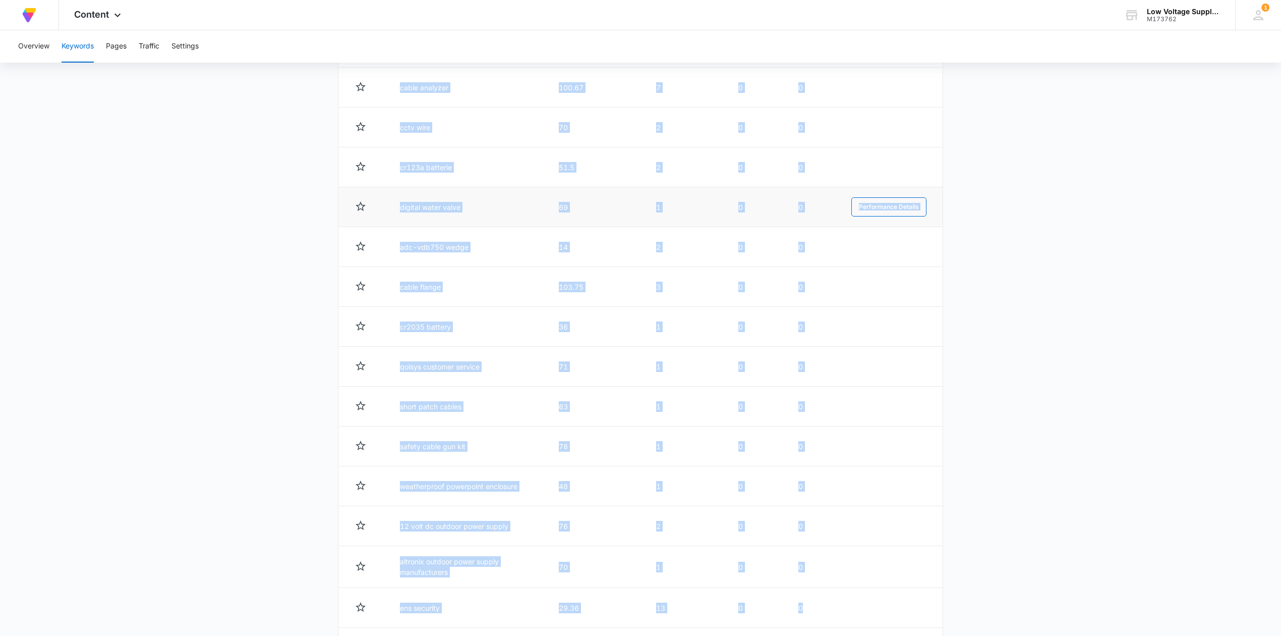
scroll to position [3900, 0]
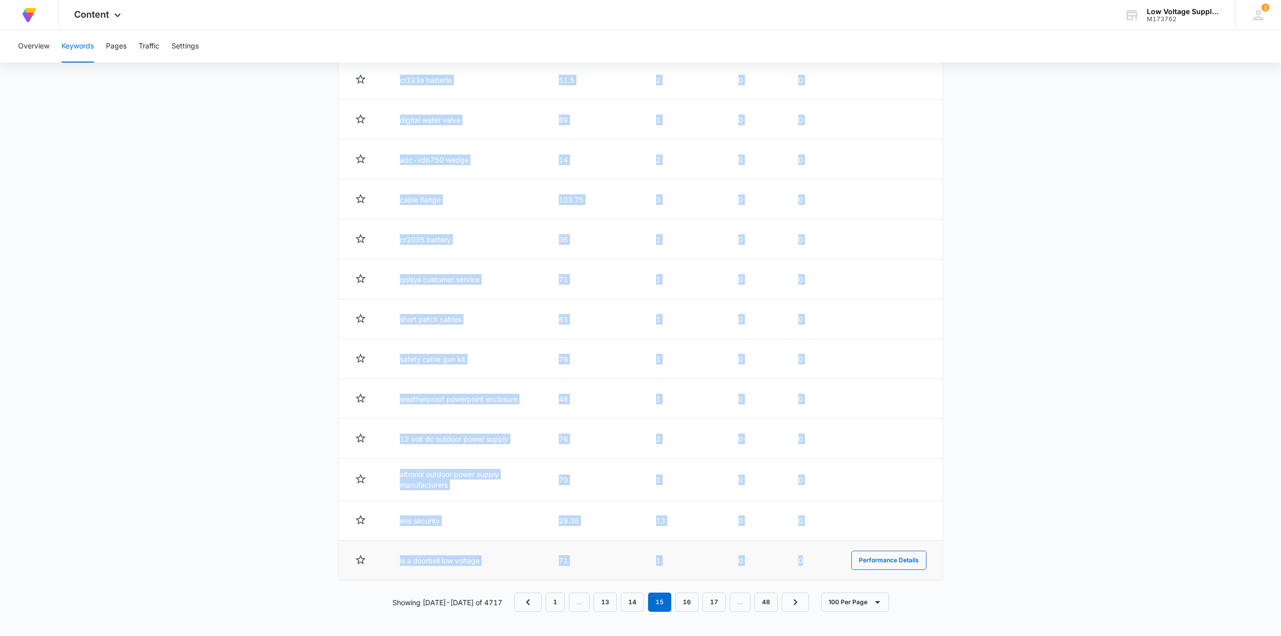
drag, startPoint x: 397, startPoint y: 499, endPoint x: 824, endPoint y: 565, distance: 431.8
click at [767, 611] on link "48" at bounding box center [766, 601] width 23 height 19
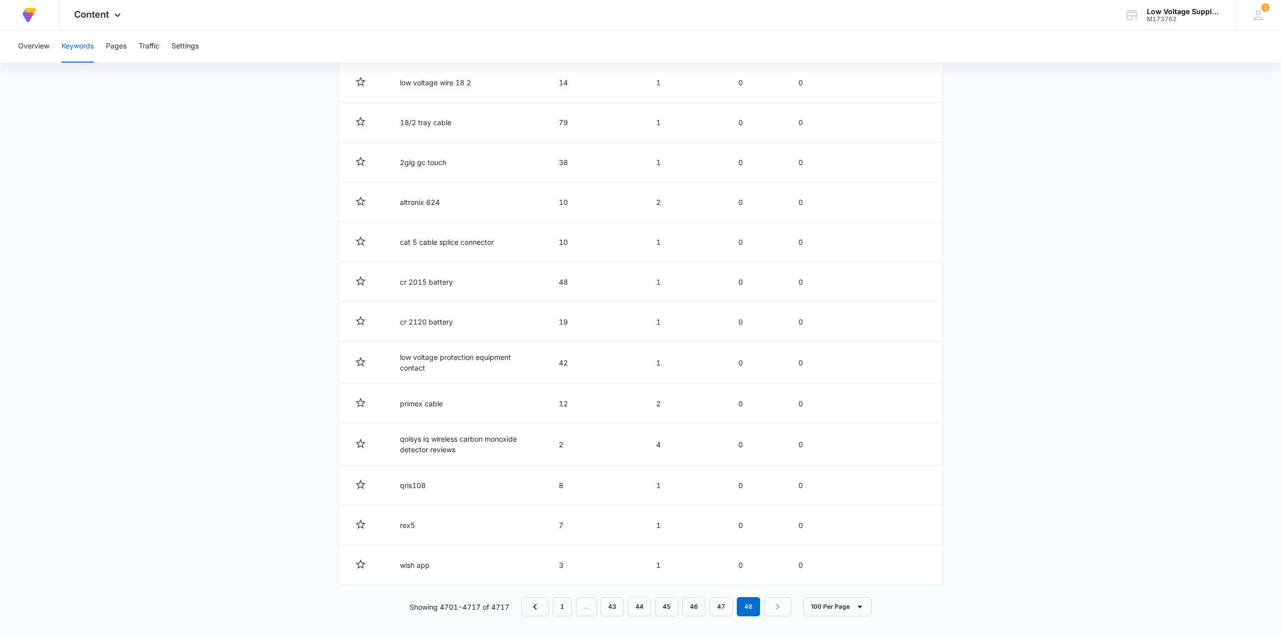
scroll to position [584, 0]
